Goal: Task Accomplishment & Management: Use online tool/utility

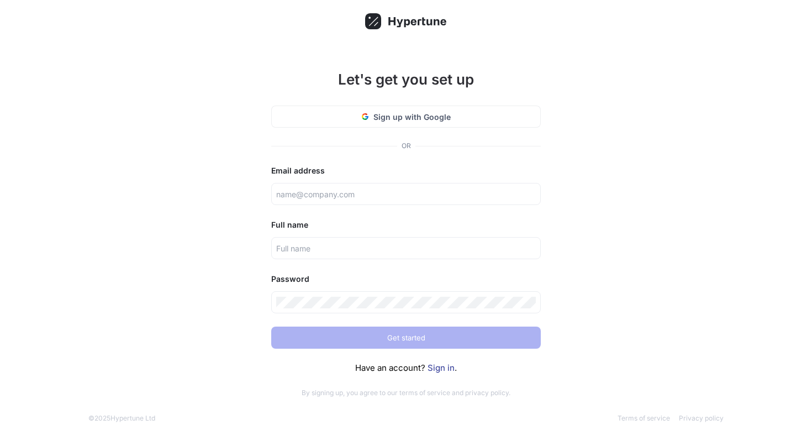
click at [439, 369] on link "Sign in" at bounding box center [440, 367] width 27 height 10
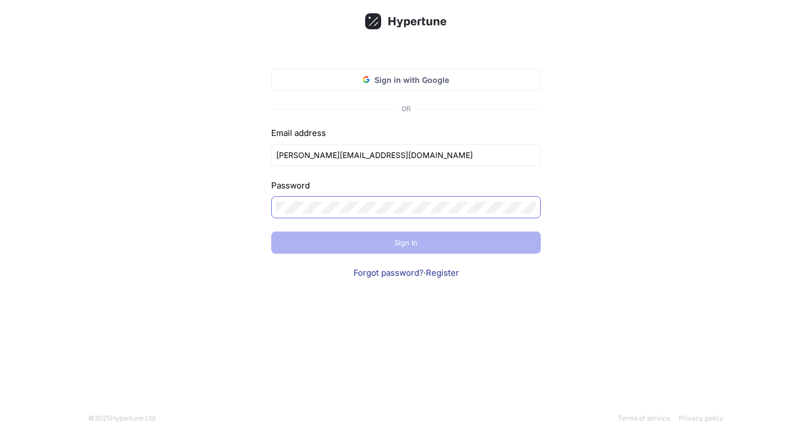
type input "[PERSON_NAME][EMAIL_ADDRESS][DOMAIN_NAME]"
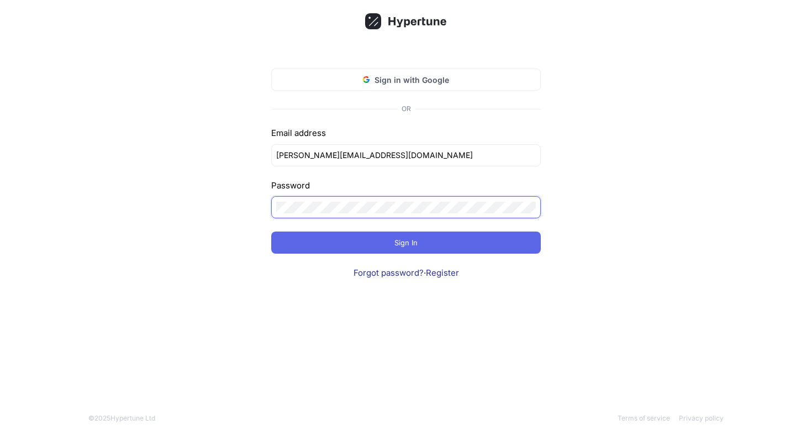
click input "submit" at bounding box center [0, 0] width 0 height 0
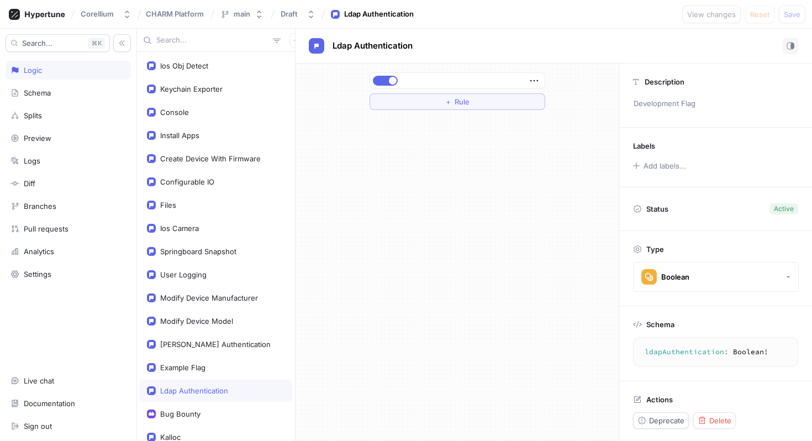
click at [199, 46] on div at bounding box center [216, 40] width 158 height 23
click at [197, 44] on input "text" at bounding box center [212, 40] width 112 height 11
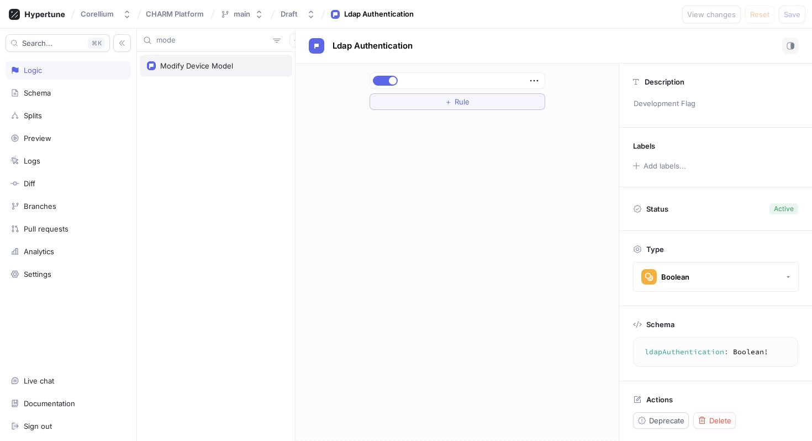
type input "mode"
click at [205, 70] on div "Modify Device Model" at bounding box center [196, 65] width 73 height 9
type textarea "modifyDeviceModel: Boolean!"
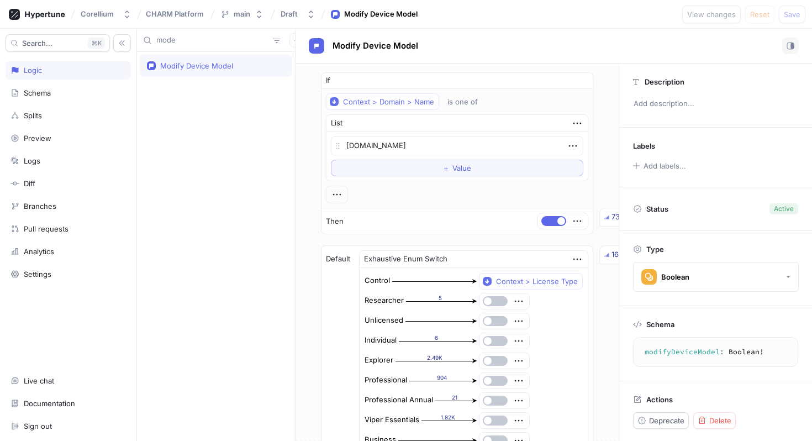
type textarea "x"
